Goal: Task Accomplishment & Management: Manage account settings

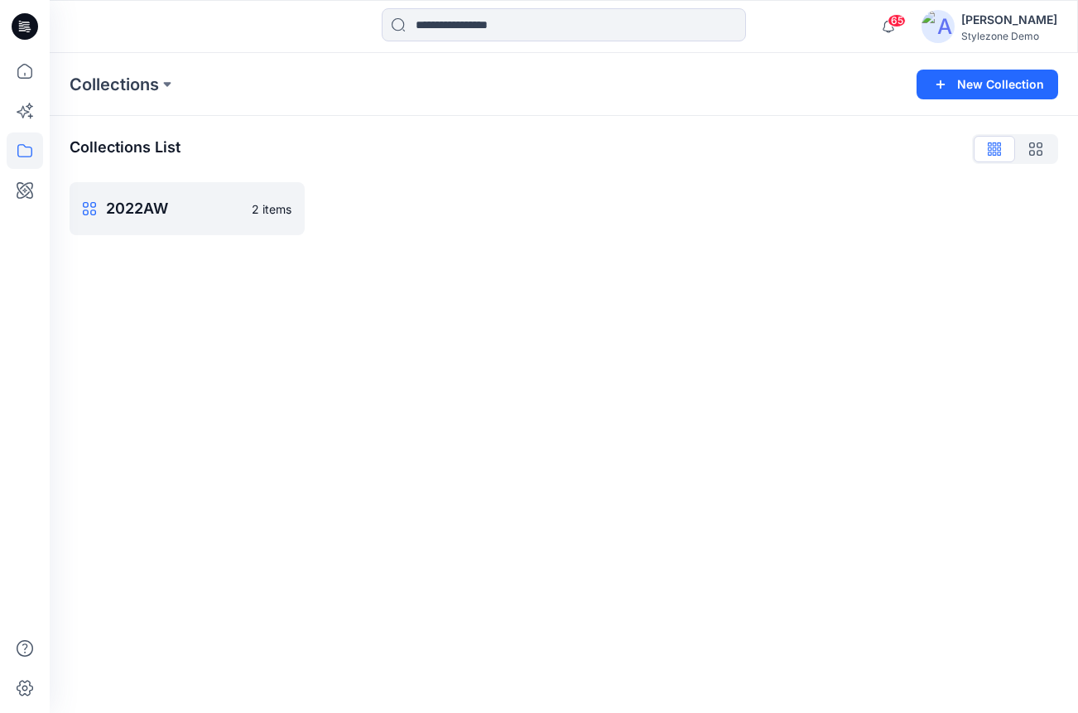
click at [807, 357] on div "Collections New Collection Collections List 2022AW 2 items" at bounding box center [564, 383] width 1028 height 660
click at [182, 193] on link "2022AW 2 items" at bounding box center [187, 208] width 235 height 53
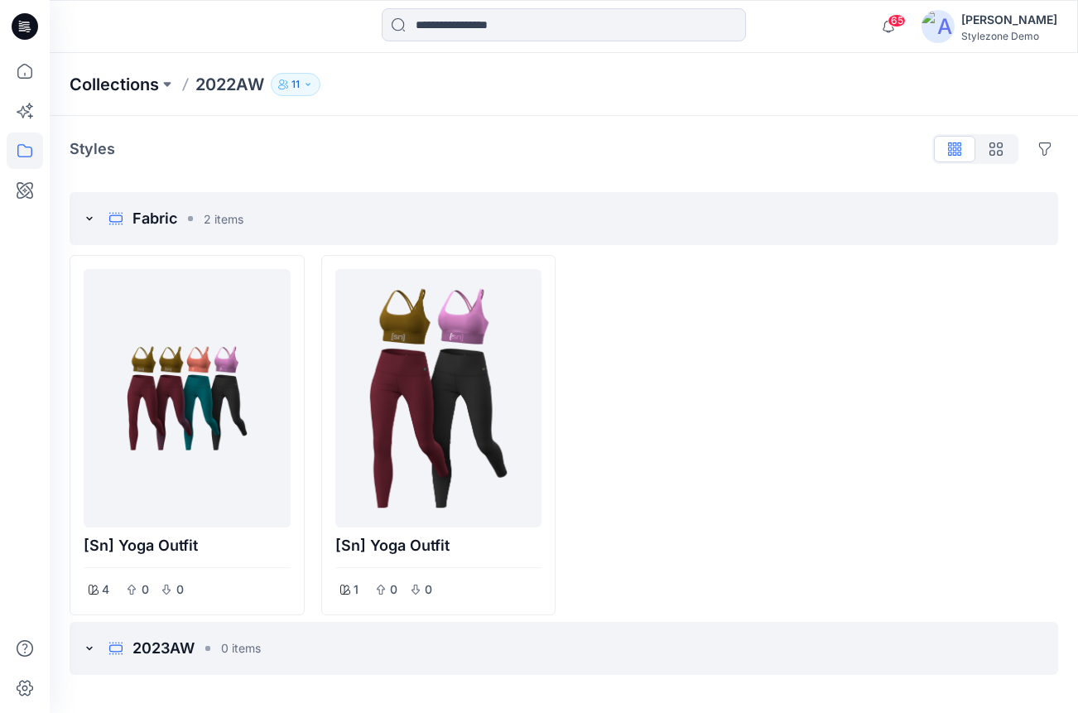
click at [108, 95] on p "Collections" at bounding box center [114, 84] width 89 height 23
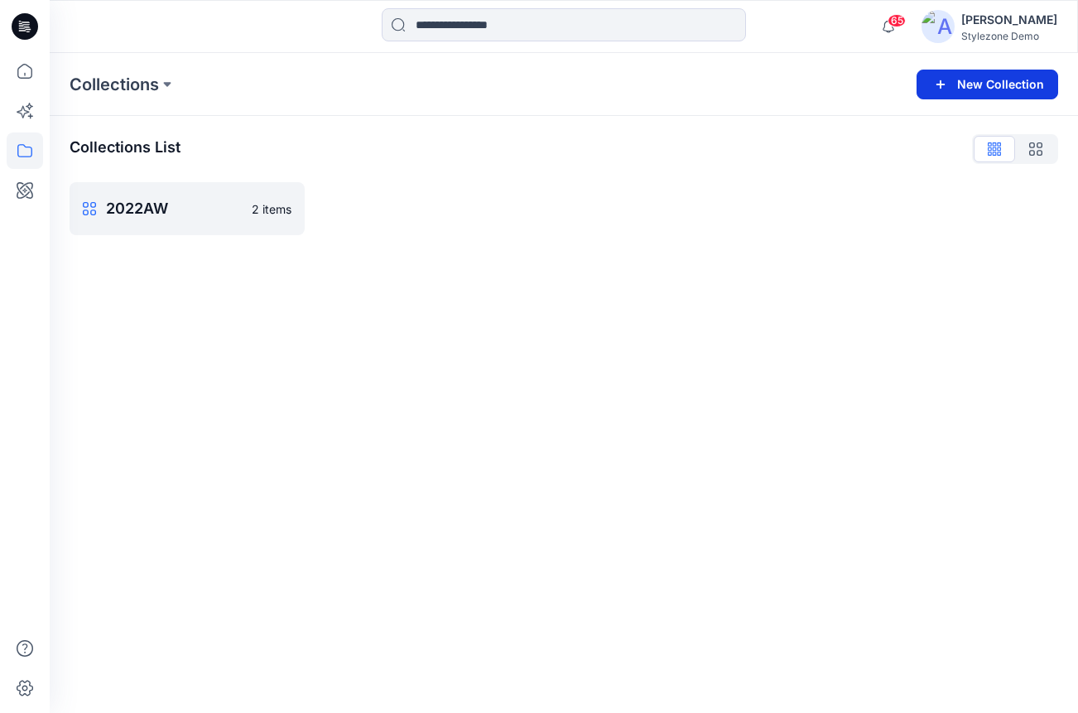
click at [971, 90] on button "New Collection" at bounding box center [988, 85] width 142 height 30
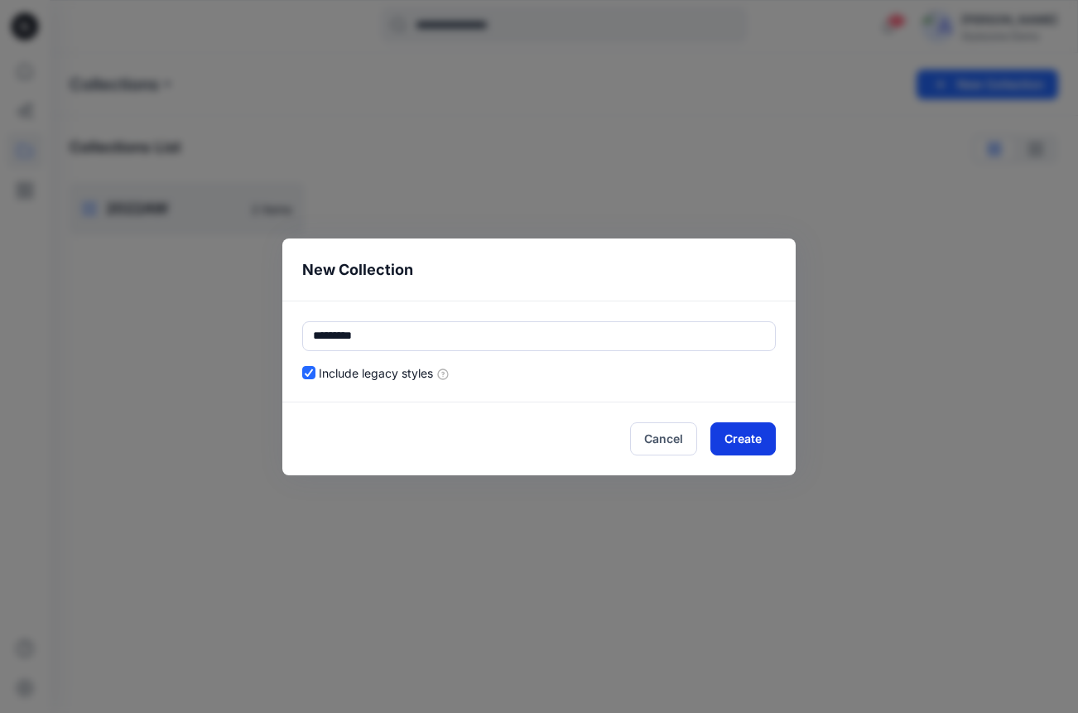
type input "*********"
click at [743, 441] on button "Create" at bounding box center [742, 438] width 65 height 33
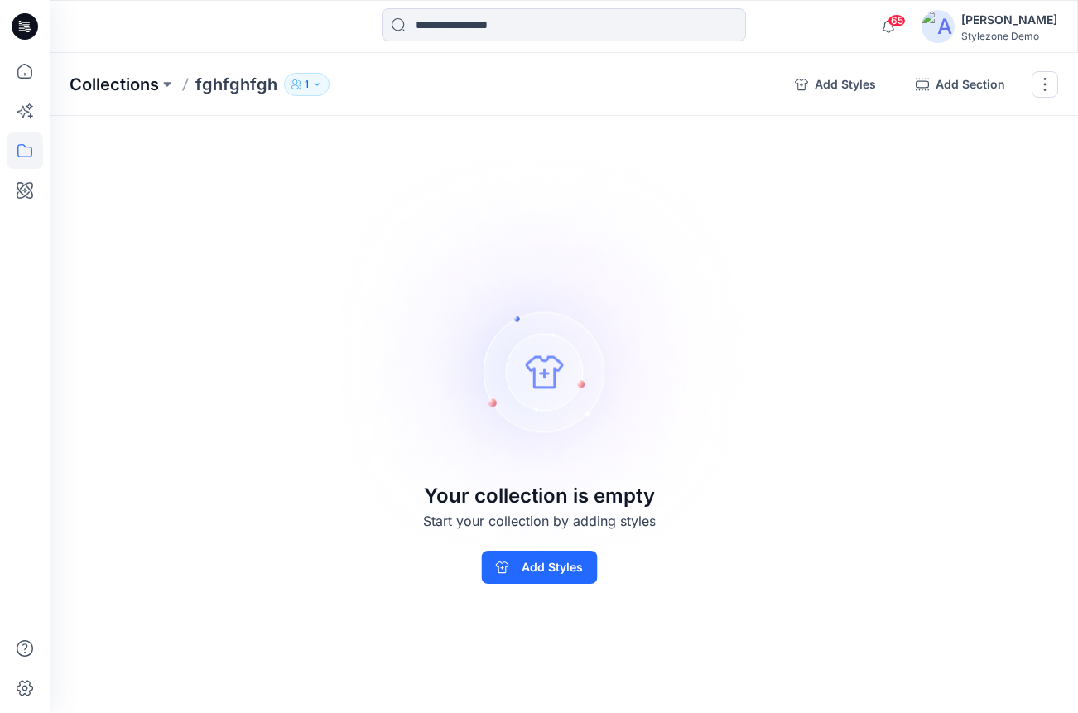
click at [114, 88] on p "Collections" at bounding box center [114, 84] width 89 height 23
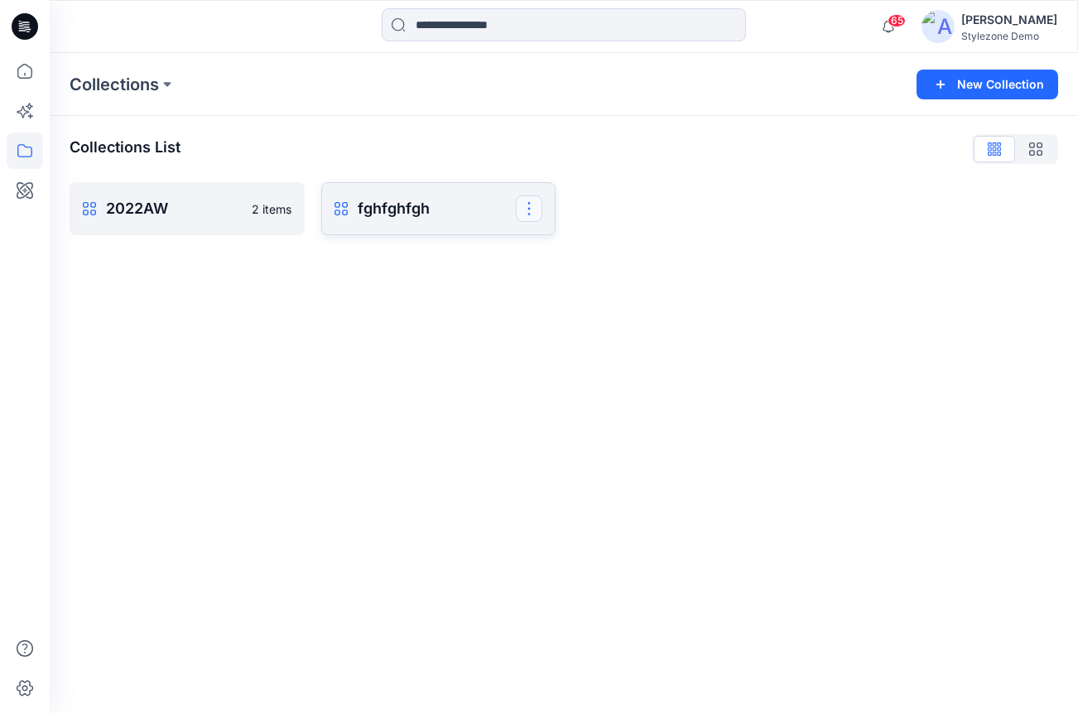
click at [526, 208] on button "button" at bounding box center [529, 208] width 26 height 26
click at [487, 251] on button "Rename Collection" at bounding box center [449, 250] width 179 height 31
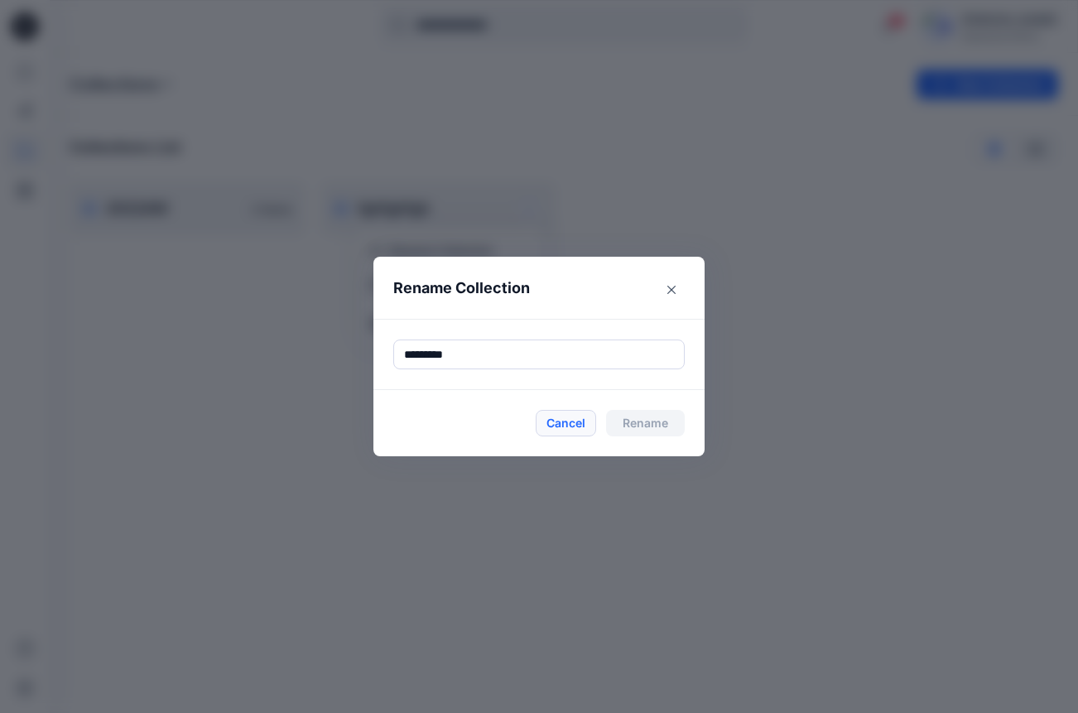
click at [583, 419] on button "Cancel" at bounding box center [566, 423] width 60 height 26
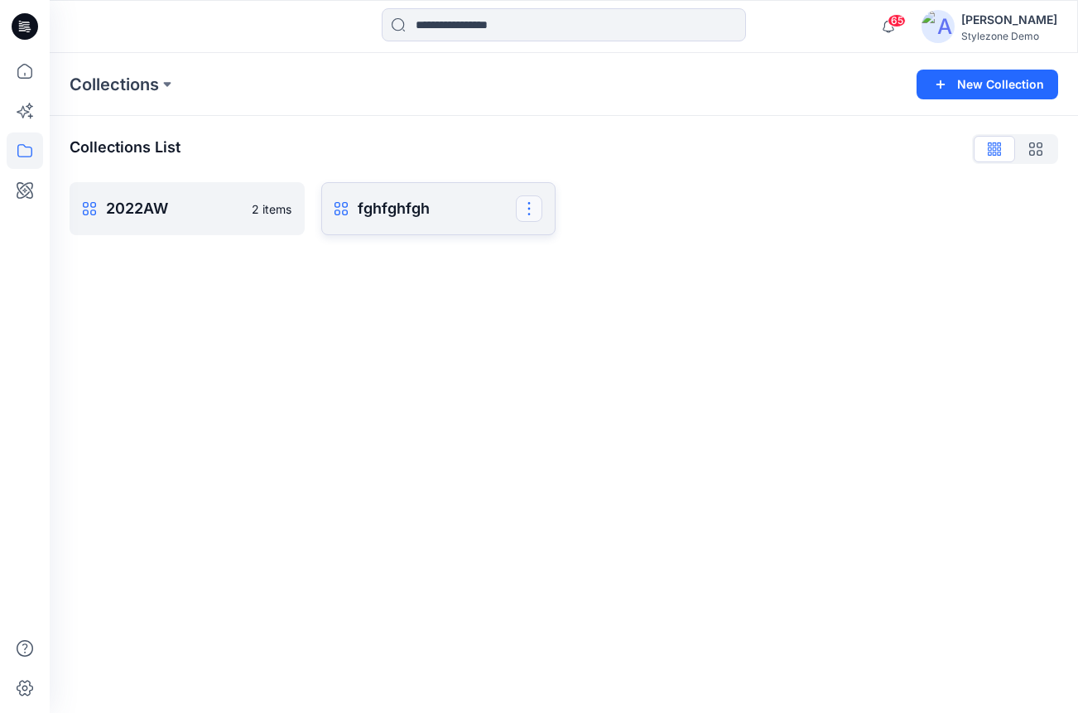
click at [528, 215] on button "button" at bounding box center [529, 208] width 26 height 26
click at [603, 166] on div "Collections List 2022AW 2 items fghfghfgh Rename Collection Clone Collection De…" at bounding box center [564, 185] width 1028 height 139
click at [533, 206] on button "button" at bounding box center [529, 208] width 26 height 26
click at [609, 275] on div "Collections New Collection Collections List 2022AW 2 items fghfghfgh Rename Col…" at bounding box center [564, 383] width 1028 height 660
click at [980, 87] on button "New Collection" at bounding box center [988, 85] width 142 height 30
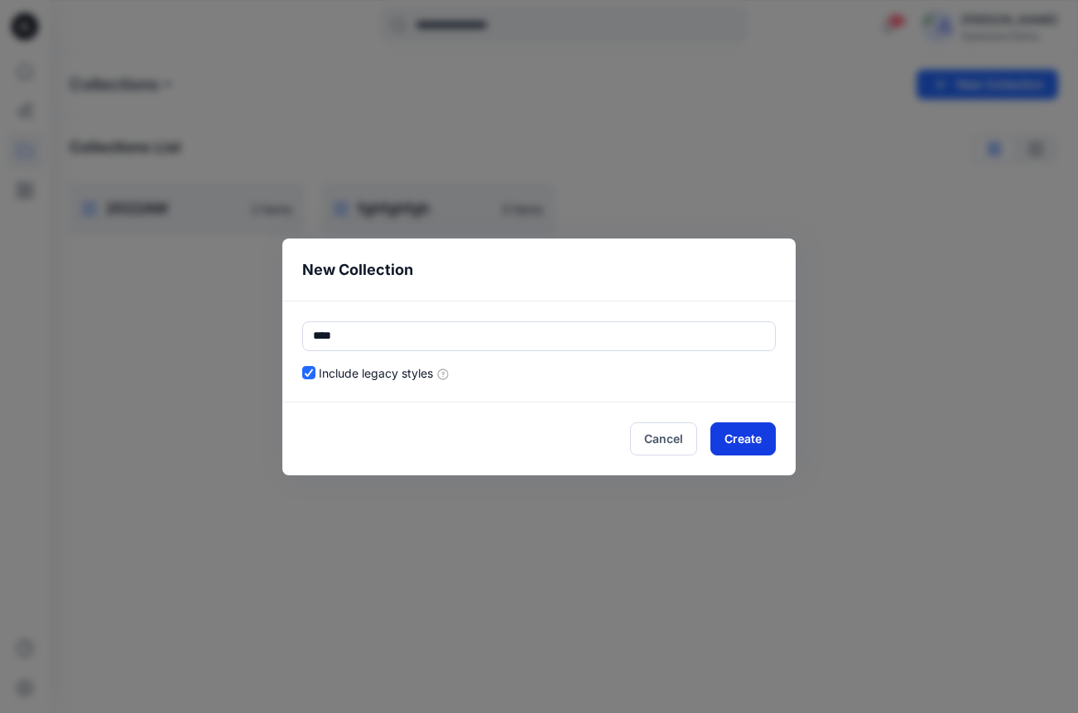
type input "****"
click at [734, 436] on button "Create" at bounding box center [742, 438] width 65 height 33
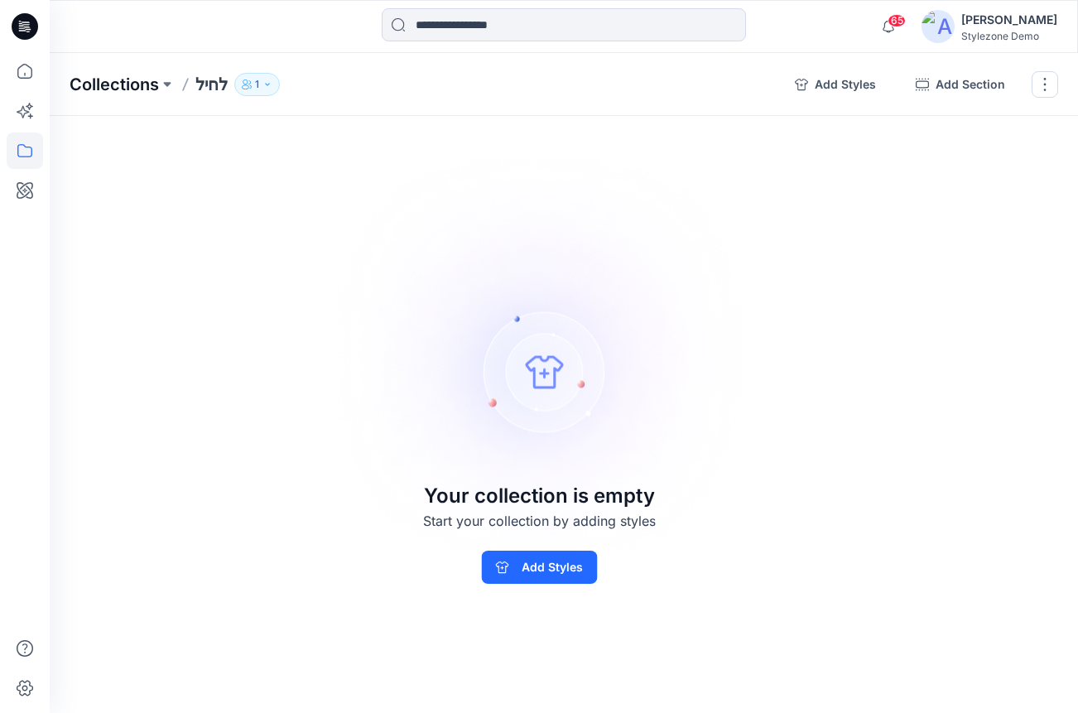
click at [127, 79] on p "Collections" at bounding box center [114, 84] width 89 height 23
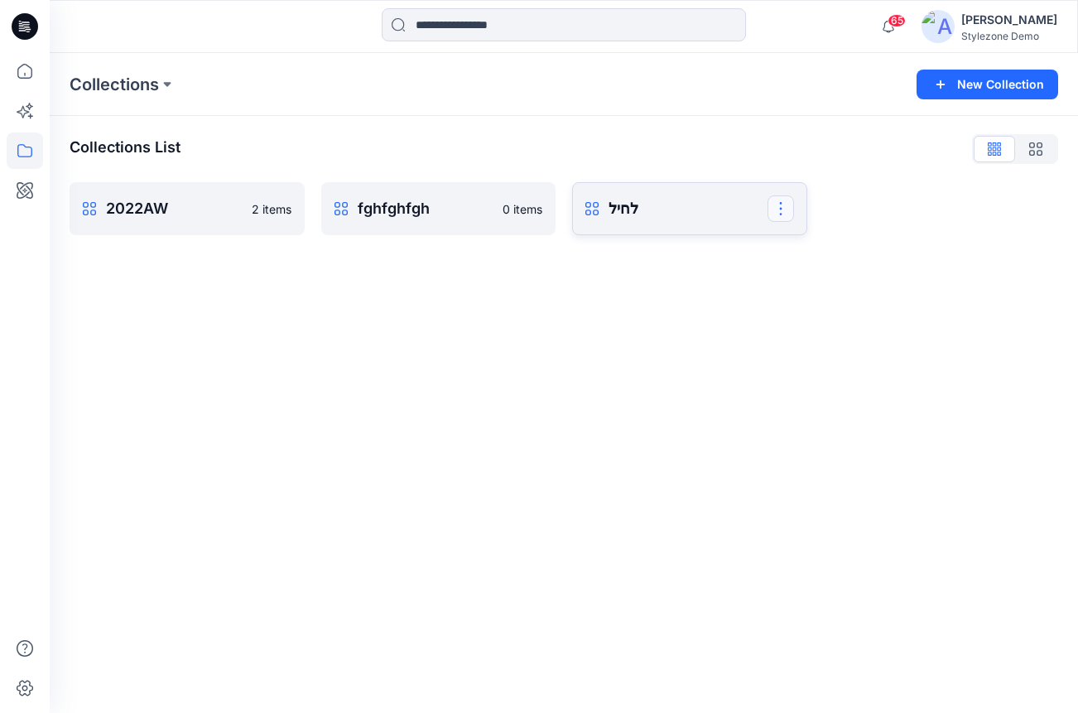
click at [780, 206] on button "button" at bounding box center [781, 208] width 26 height 26
click at [745, 252] on button "Rename Collection" at bounding box center [701, 250] width 179 height 31
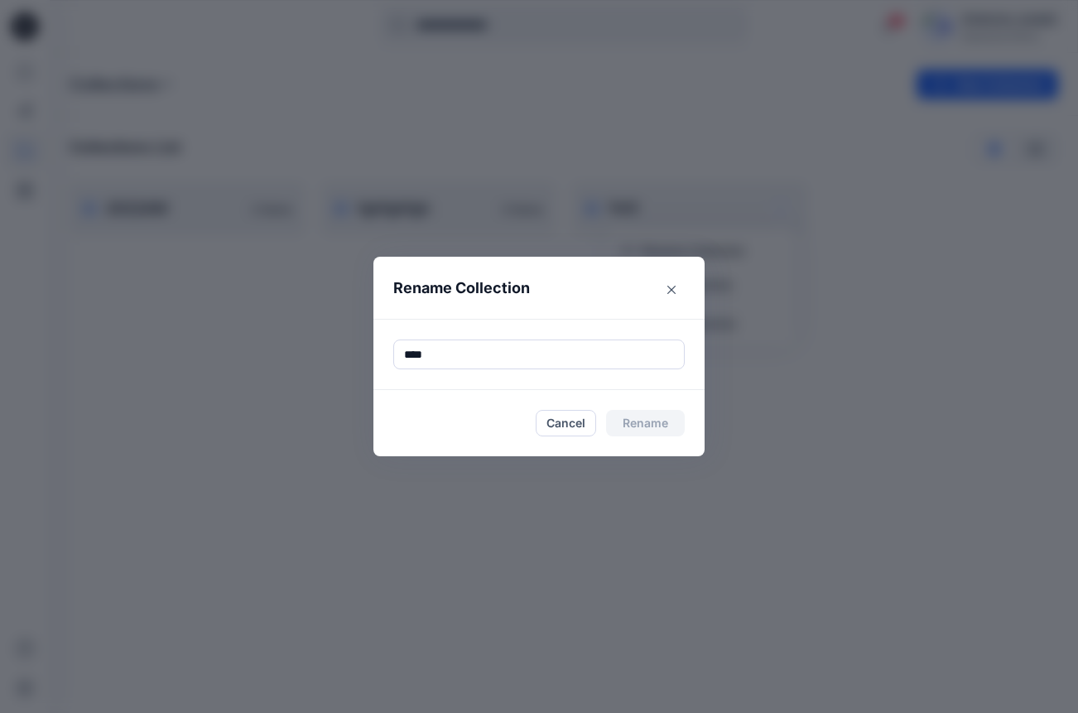
click at [560, 416] on button "Cancel" at bounding box center [566, 423] width 60 height 26
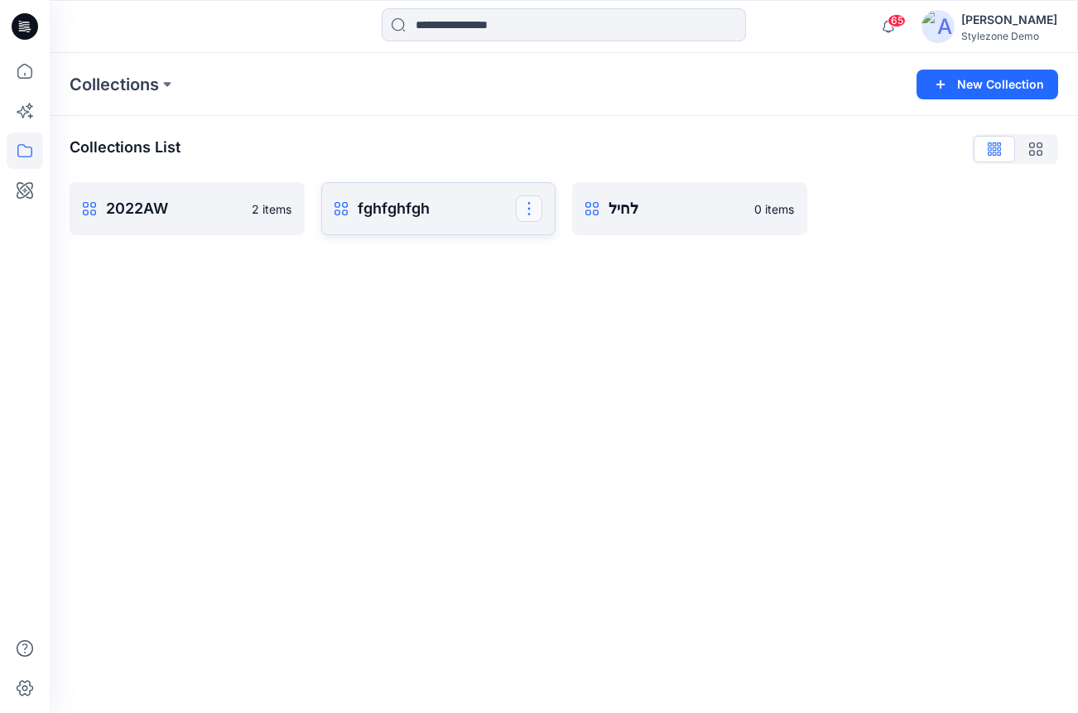
click at [529, 206] on button "button" at bounding box center [529, 208] width 26 height 26
click at [498, 248] on button "Rename Collection" at bounding box center [449, 250] width 179 height 31
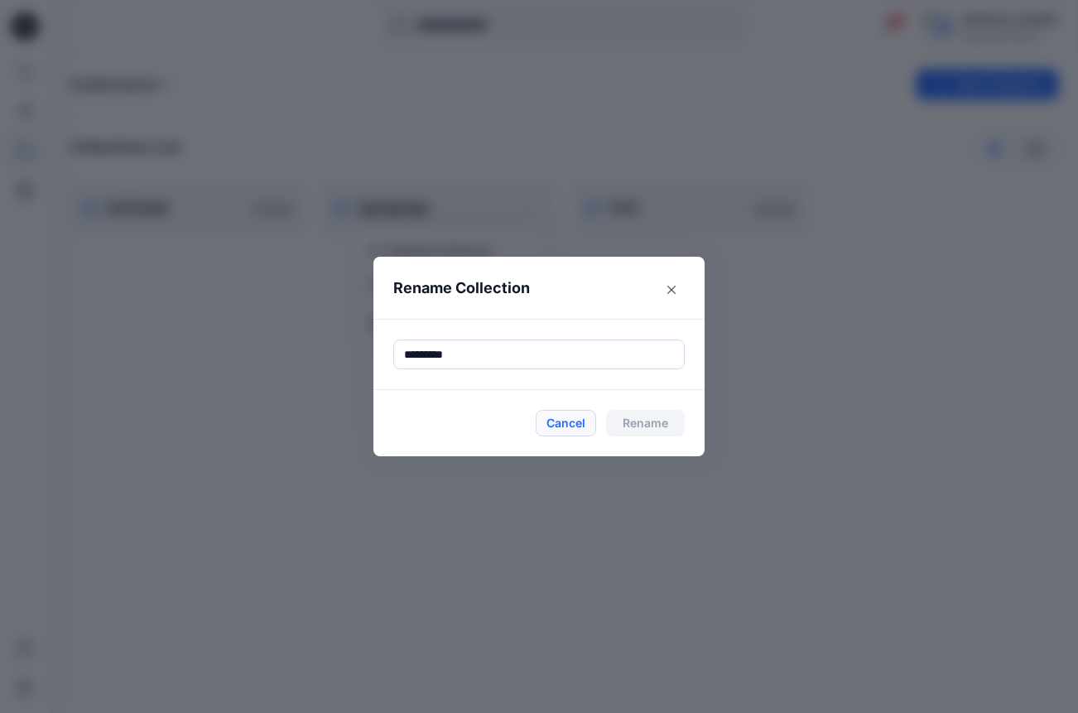
click at [579, 415] on button "Cancel" at bounding box center [566, 423] width 60 height 26
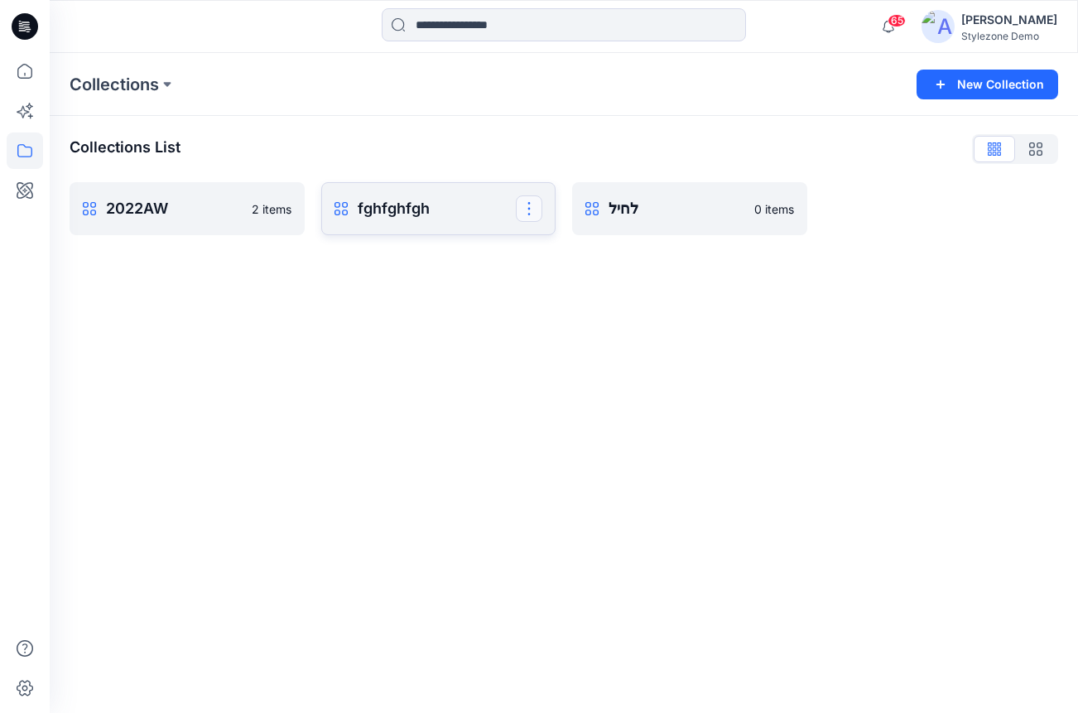
click at [523, 209] on button "button" at bounding box center [529, 208] width 26 height 26
click at [432, 251] on button "Rename Collection" at bounding box center [449, 250] width 179 height 31
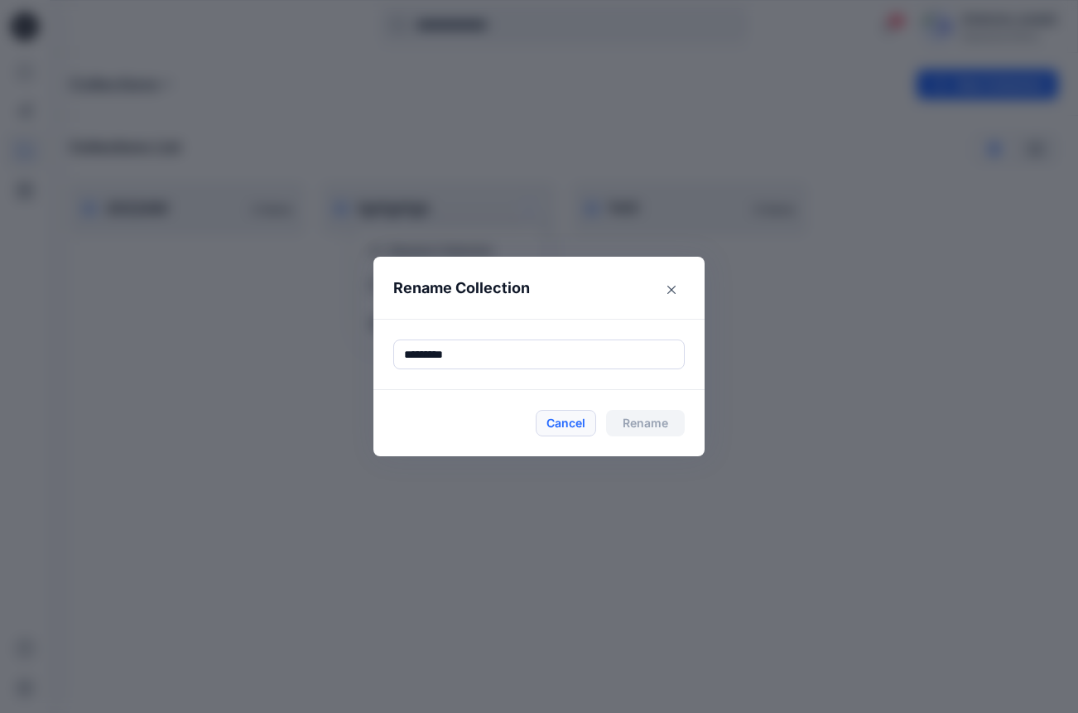
click at [555, 422] on button "Cancel" at bounding box center [566, 423] width 60 height 26
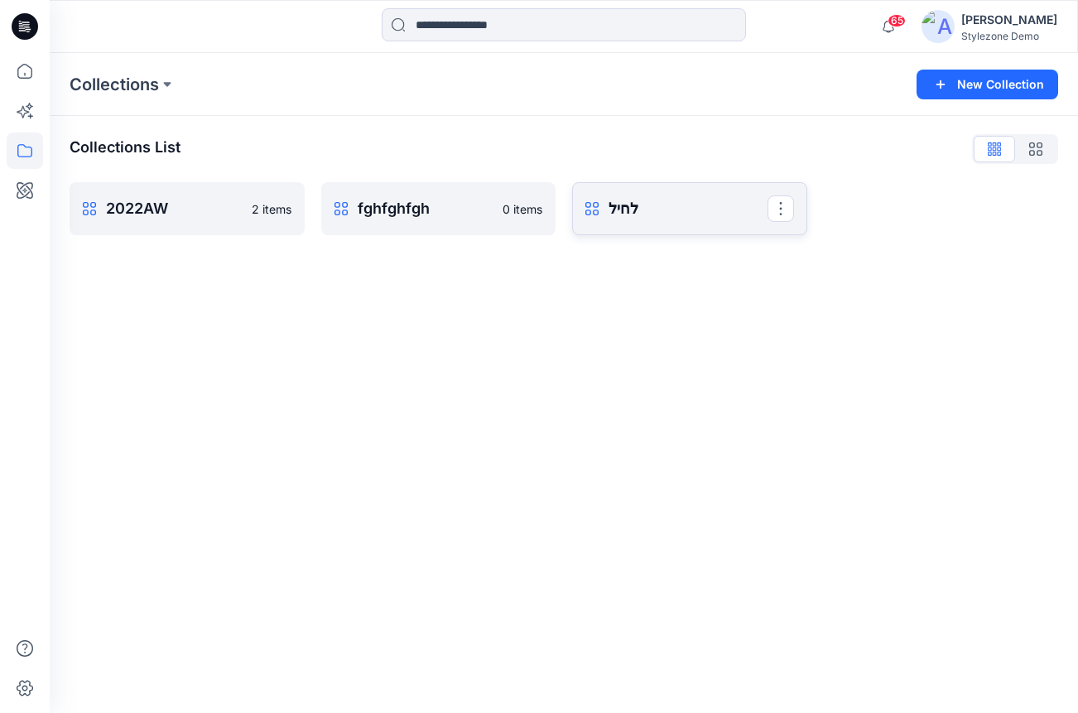
click at [693, 222] on link "לחיל Rename Collection Clone Collection Delete Collection" at bounding box center [689, 208] width 235 height 53
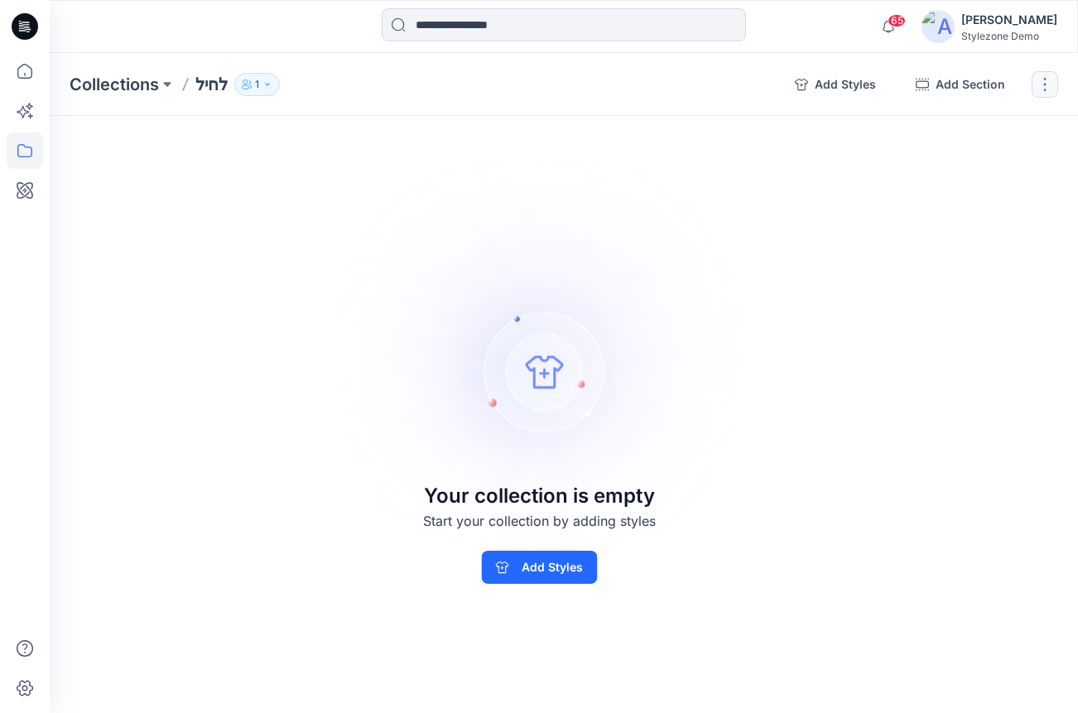
click at [1039, 80] on button "button" at bounding box center [1045, 84] width 26 height 26
click at [320, 65] on div "Collections לחיל 1 Add Styles Add Section Rename Collection Clone Collection De…" at bounding box center [564, 84] width 1028 height 63
click at [1041, 79] on button "button" at bounding box center [1045, 84] width 26 height 26
click at [905, 128] on button "Rename Collection" at bounding box center [965, 126] width 179 height 31
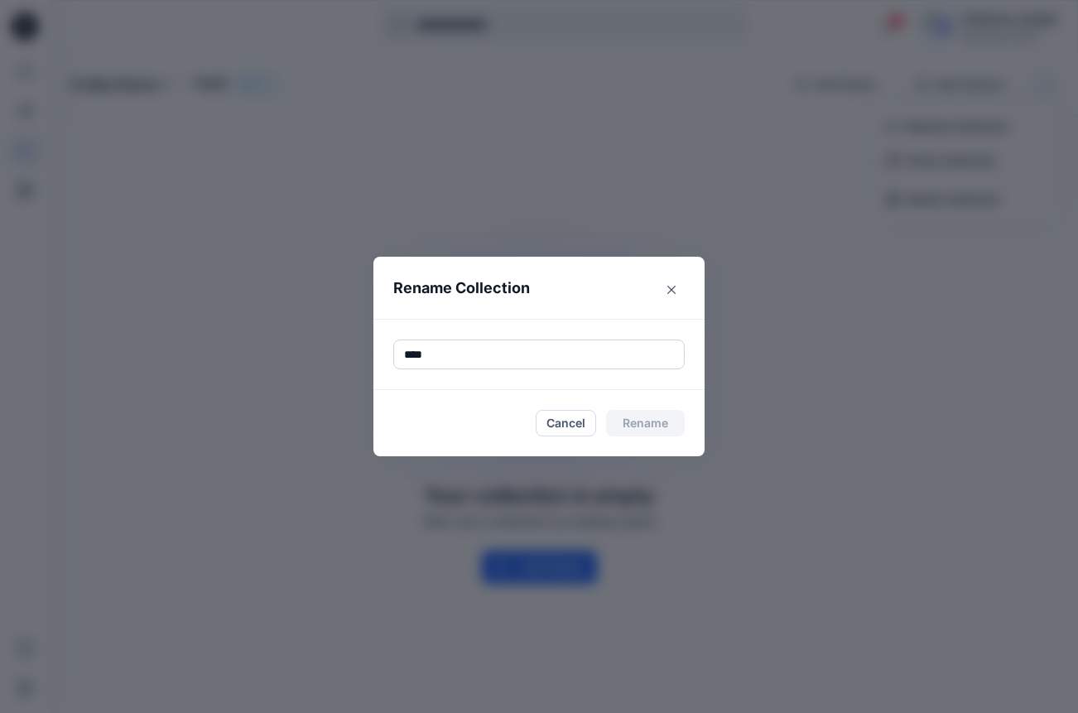
click at [581, 362] on input "****" at bounding box center [538, 355] width 291 height 30
type input "*****"
click at [641, 435] on button "Rename" at bounding box center [645, 423] width 79 height 26
